Goal: Information Seeking & Learning: Learn about a topic

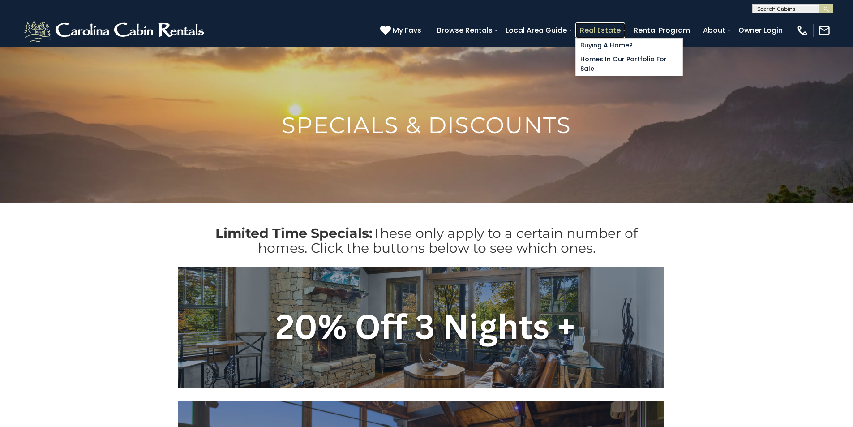
click at [625, 26] on link "Real Estate" at bounding box center [600, 30] width 50 height 16
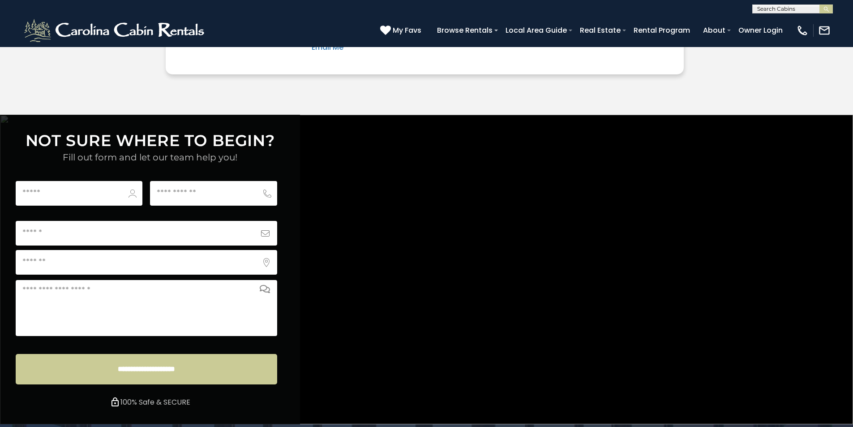
scroll to position [3333, 0]
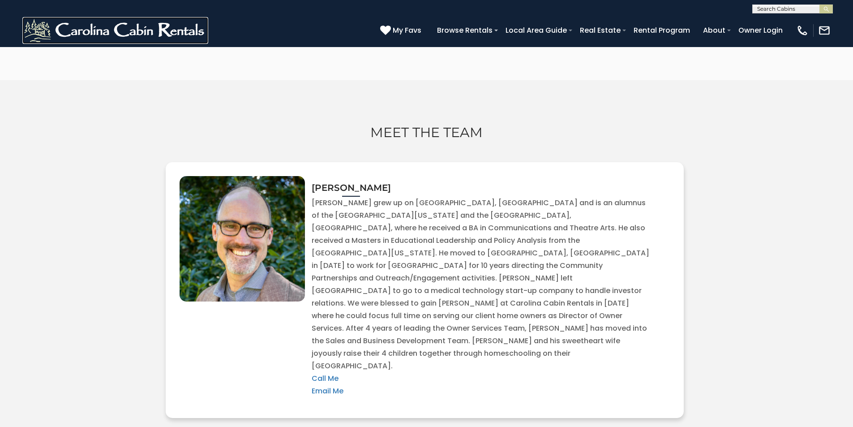
click at [31, 30] on img at bounding box center [115, 30] width 186 height 27
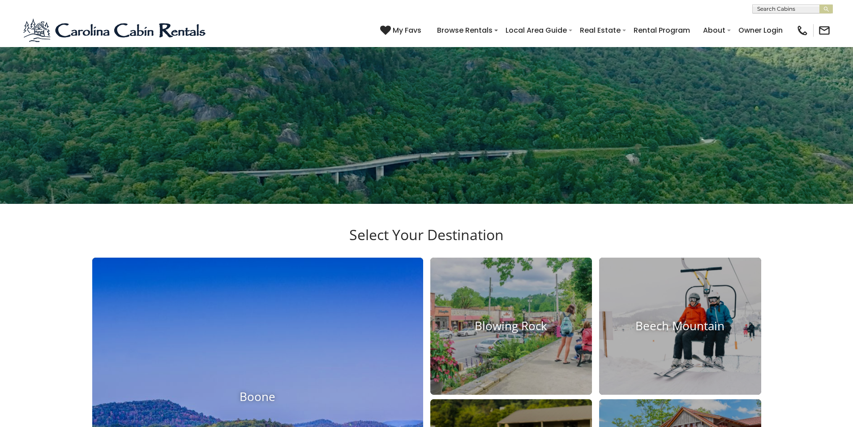
scroll to position [224, 0]
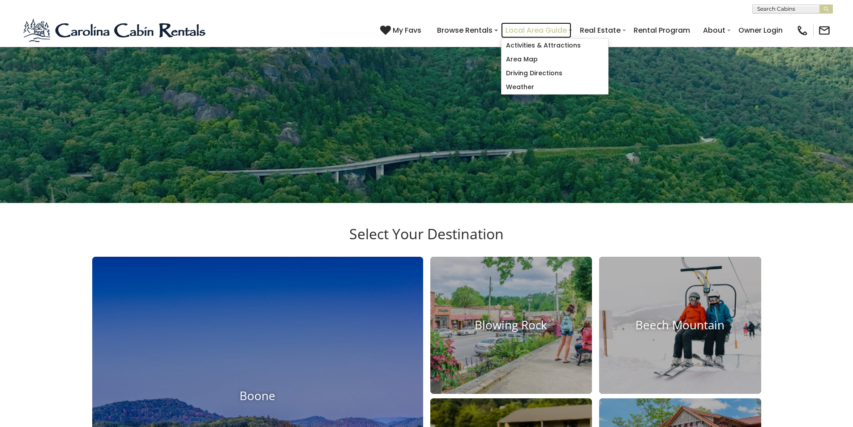
click at [571, 26] on link "Local Area Guide" at bounding box center [536, 30] width 70 height 16
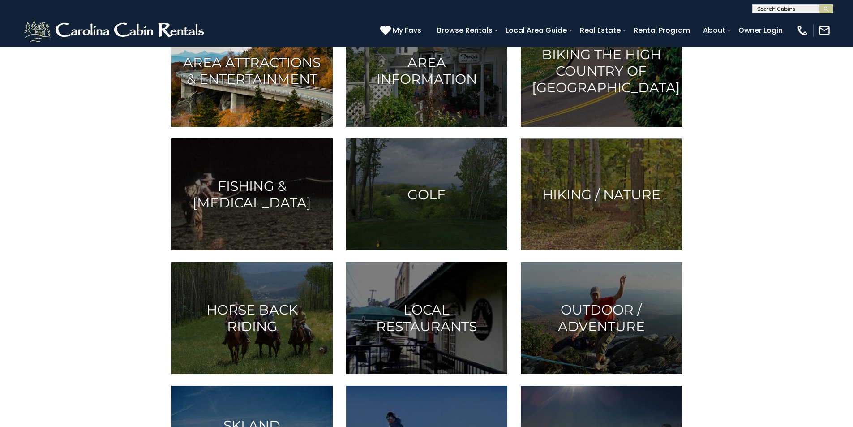
scroll to position [187, 0]
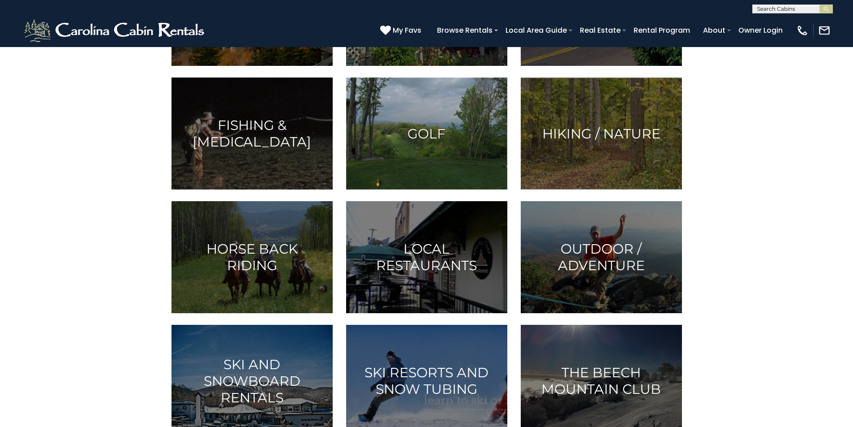
click at [460, 142] on h3 "Golf" at bounding box center [426, 133] width 139 height 17
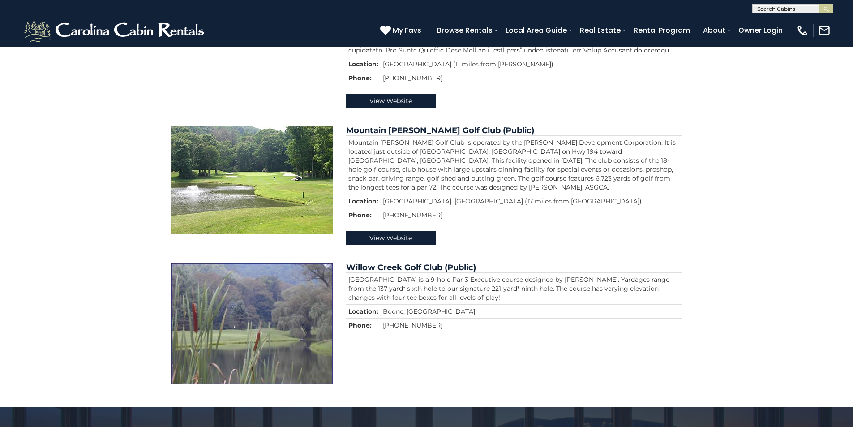
scroll to position [373, 0]
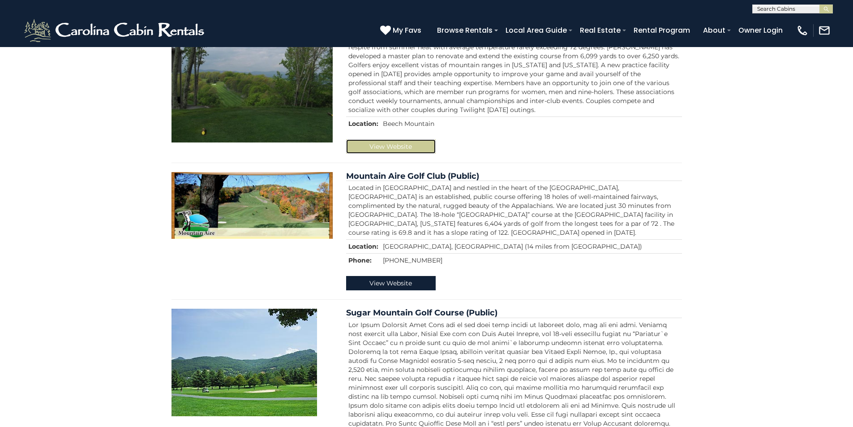
click at [416, 139] on link "View Website" at bounding box center [391, 146] width 90 height 14
